Goal: Browse casually

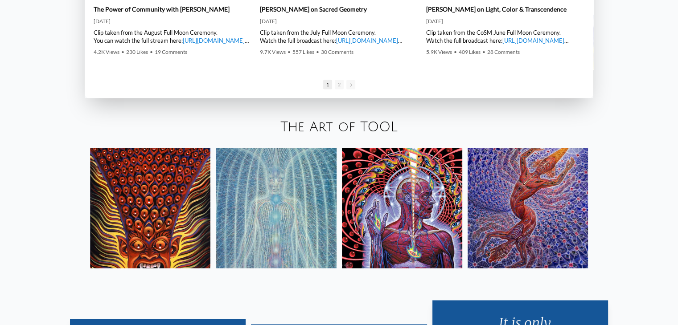
scroll to position [1498, 0]
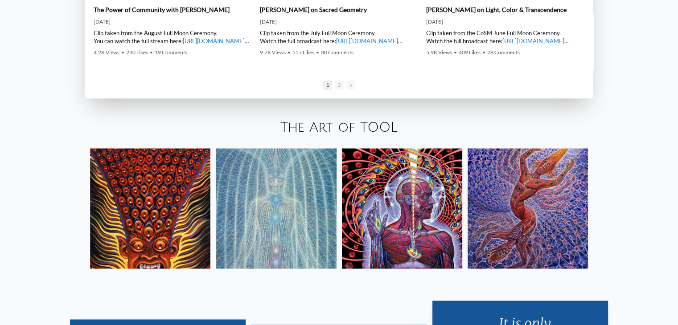
click at [235, 240] on img at bounding box center [276, 208] width 120 height 120
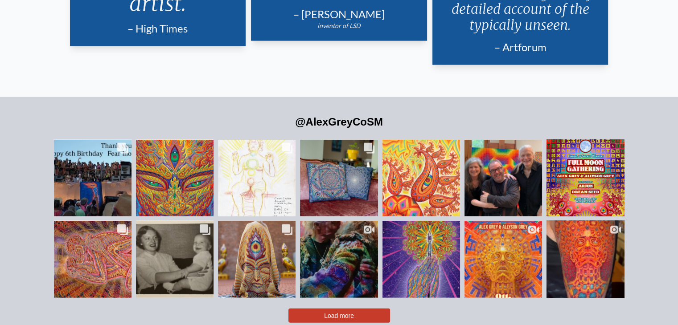
scroll to position [1927, 0]
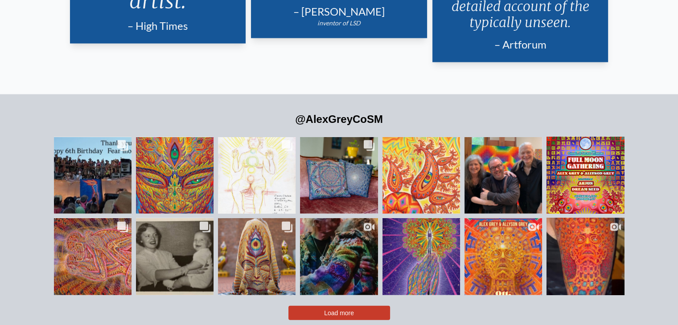
click at [355, 306] on button "Load more" at bounding box center [339, 313] width 102 height 14
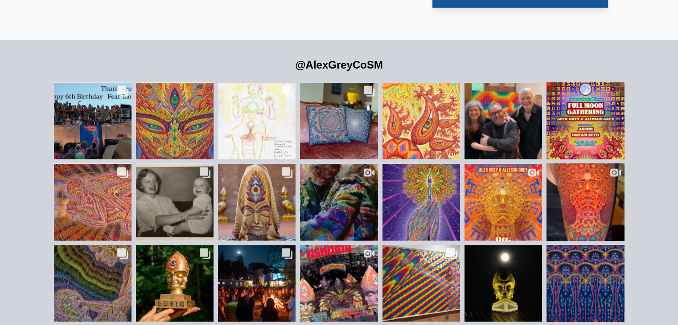
scroll to position [1979, 0]
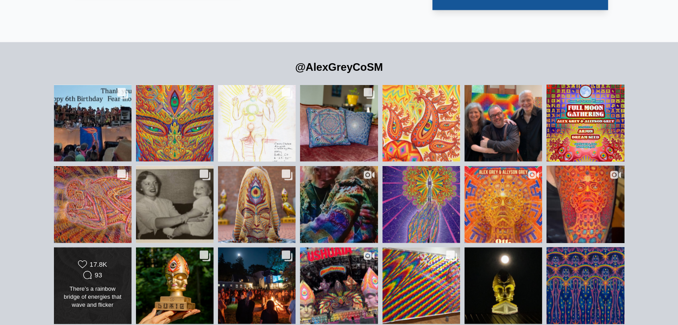
click at [119, 288] on div "There’s a rainbow bridge of energies that wave and flicker between ourselves an…" at bounding box center [92, 297] width 63 height 25
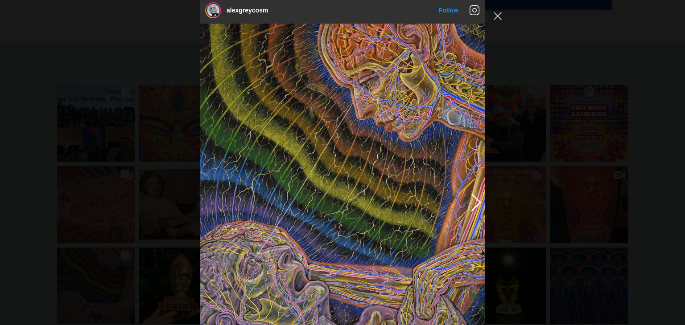
scroll to position [2141, 0]
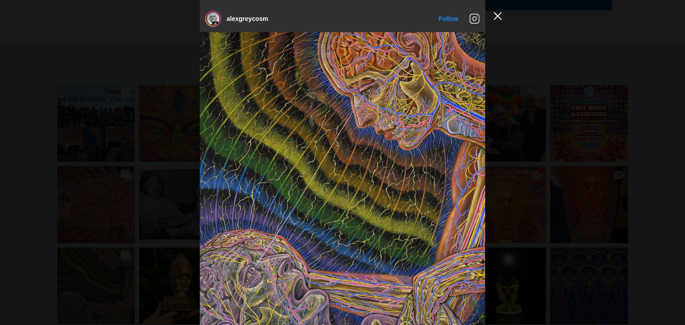
click at [500, 14] on button "Close Instagram Feed Popup" at bounding box center [497, 16] width 14 height 14
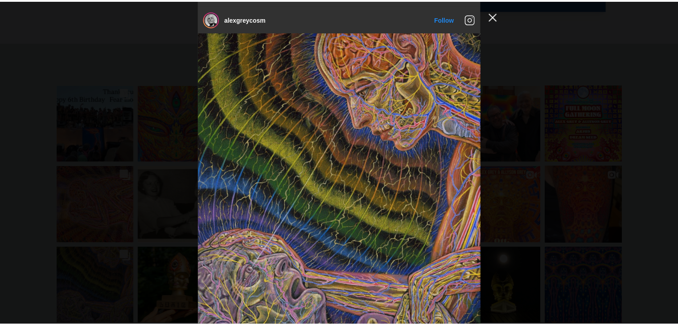
scroll to position [1979, 0]
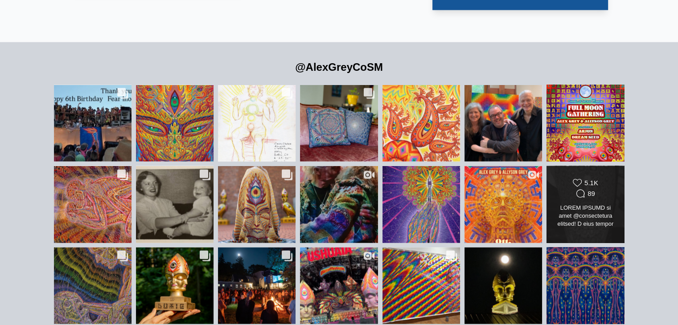
click at [562, 204] on div at bounding box center [585, 216] width 63 height 25
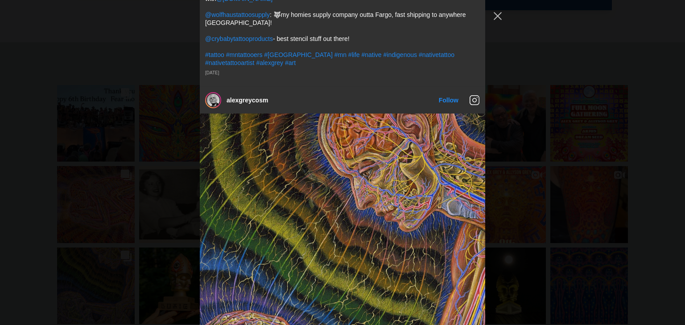
scroll to position [2203, 0]
click at [500, 15] on button "Close Instagram Feed Popup" at bounding box center [497, 16] width 14 height 14
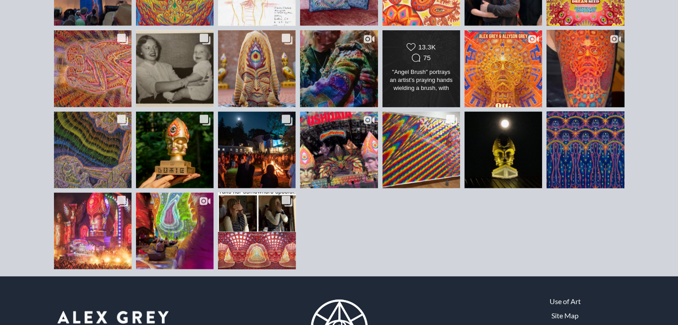
scroll to position [2116, 0]
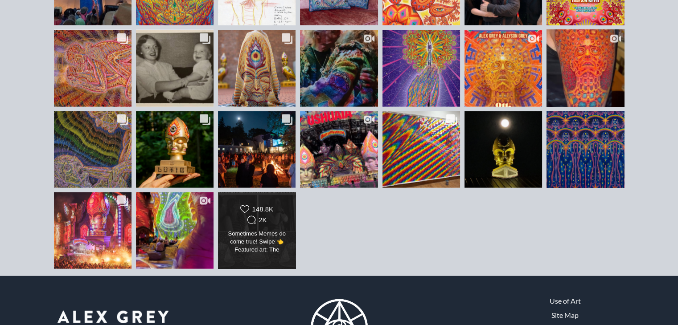
click at [284, 205] on div "Likes Count 148.8K Comments Count 2K" at bounding box center [257, 215] width 63 height 21
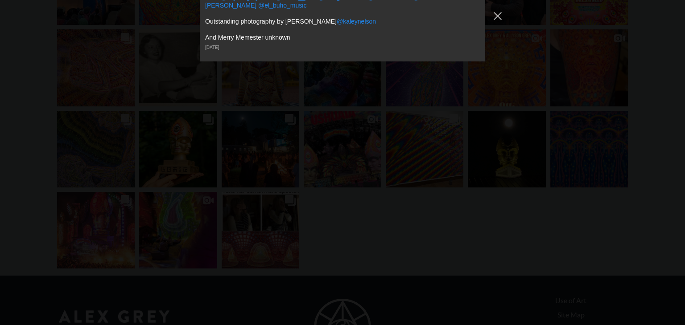
scroll to position [5306, 0]
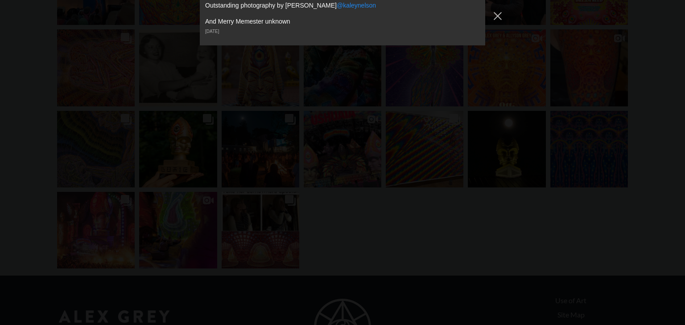
click at [495, 20] on button "Close Instagram Feed Popup" at bounding box center [497, 16] width 14 height 14
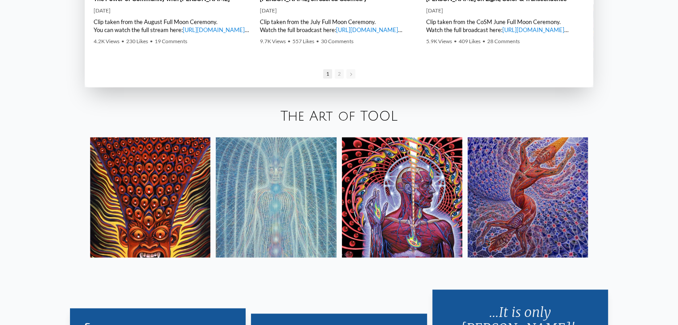
scroll to position [1504, 0]
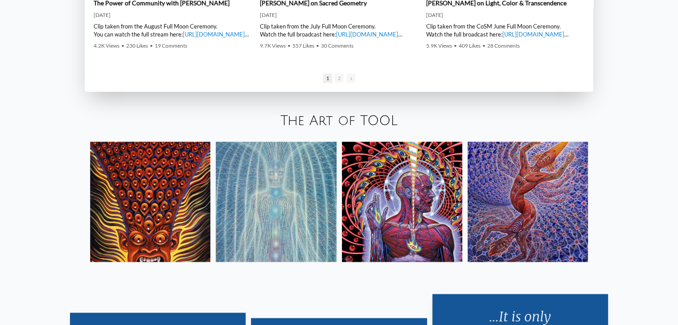
click at [400, 200] on img at bounding box center [402, 202] width 120 height 120
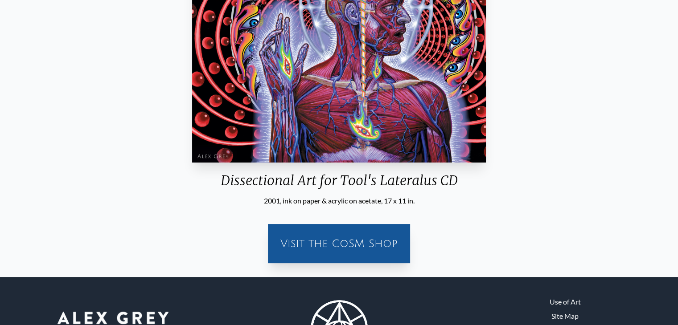
scroll to position [244, 0]
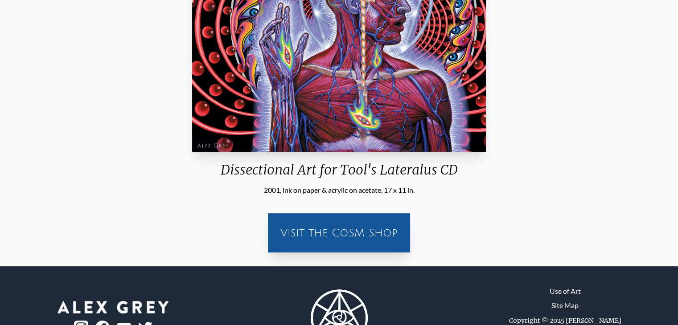
click at [378, 219] on div "Visit the CoSM Shop" at bounding box center [339, 233] width 132 height 29
